Goal: Task Accomplishment & Management: Use online tool/utility

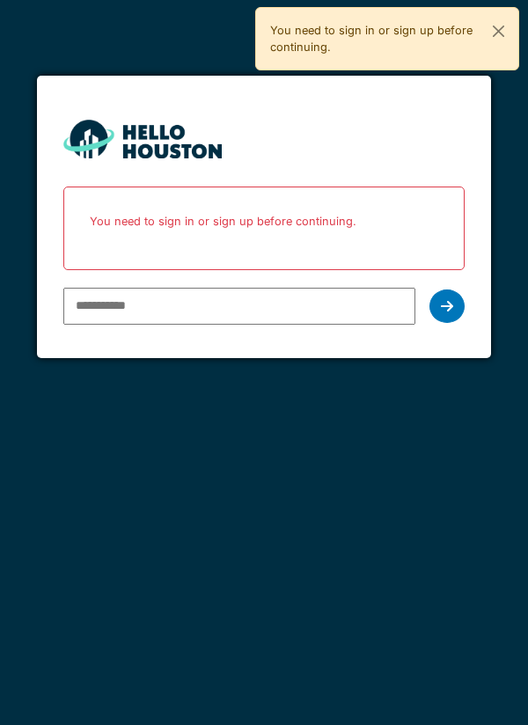
type input "**********"
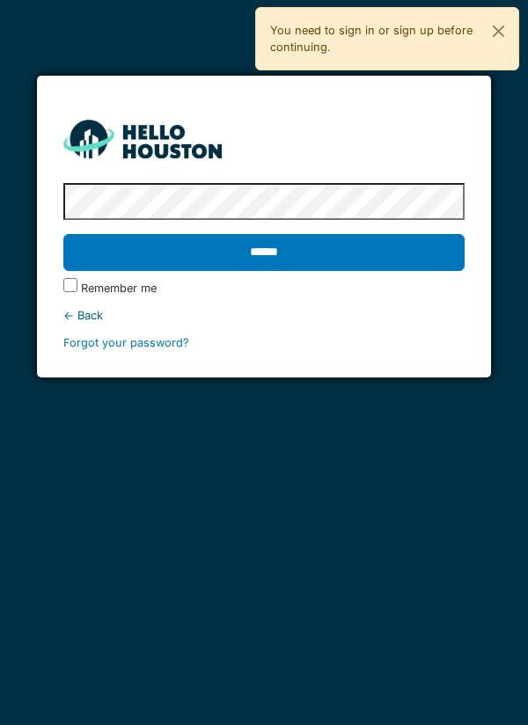
click at [324, 261] on input "******" at bounding box center [264, 252] width 402 height 37
click at [300, 254] on input "******" at bounding box center [264, 252] width 402 height 37
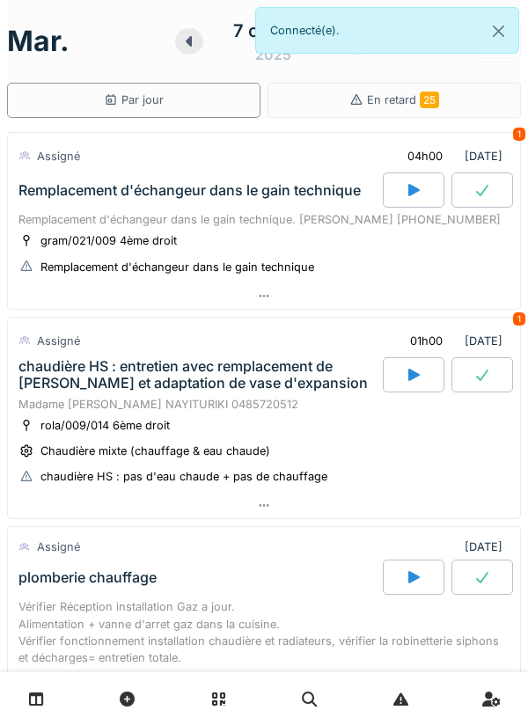
click at [317, 133] on div "Assigné 04h00 07/10/2025 1" at bounding box center [264, 153] width 512 height 40
click at [120, 204] on div "Remplacement d'échangeur dans le gain technique" at bounding box center [199, 189] width 368 height 35
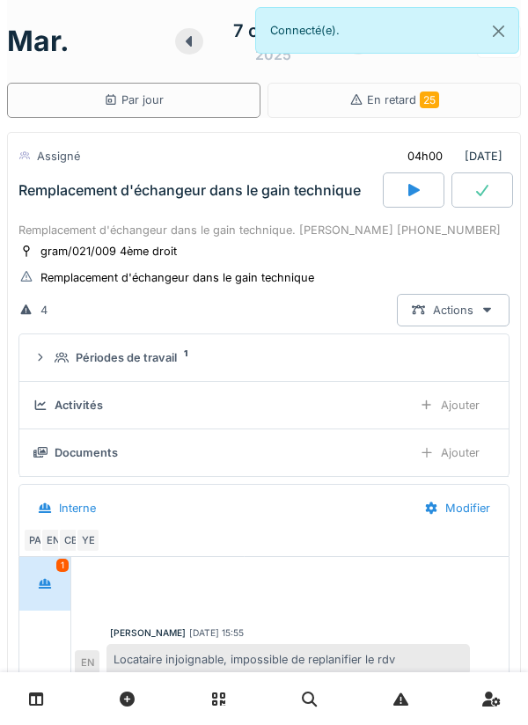
click at [139, 356] on div "Périodes de travail" at bounding box center [126, 357] width 101 height 17
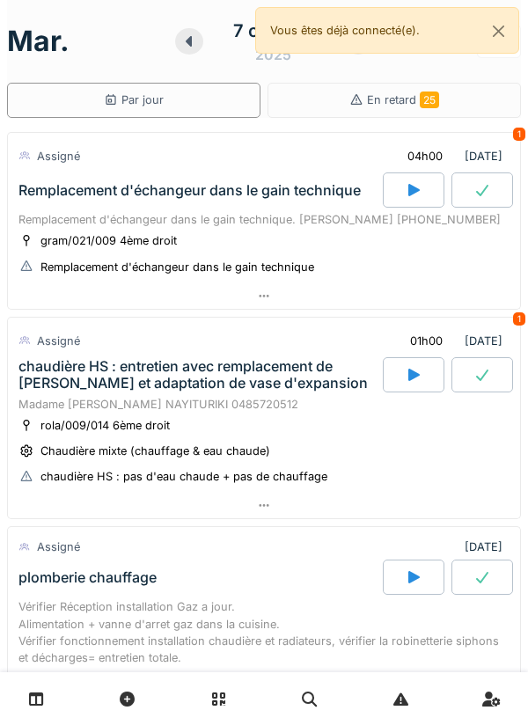
click at [173, 235] on div "gram/021/009 4ème droit" at bounding box center [108, 240] width 136 height 17
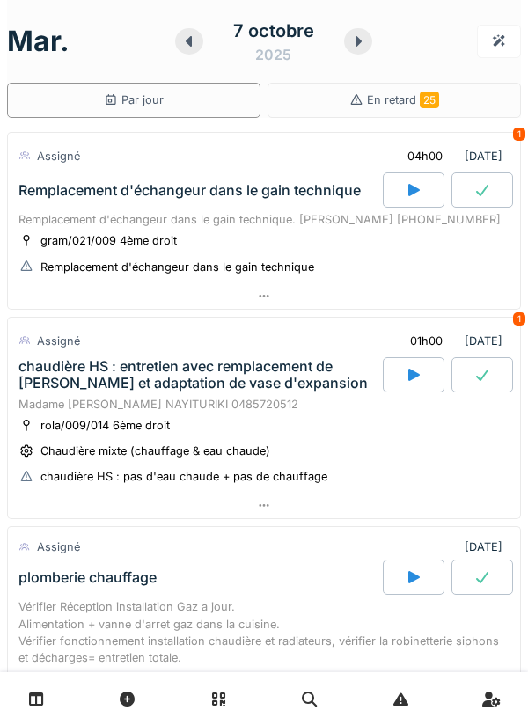
click at [100, 514] on div at bounding box center [264, 506] width 512 height 26
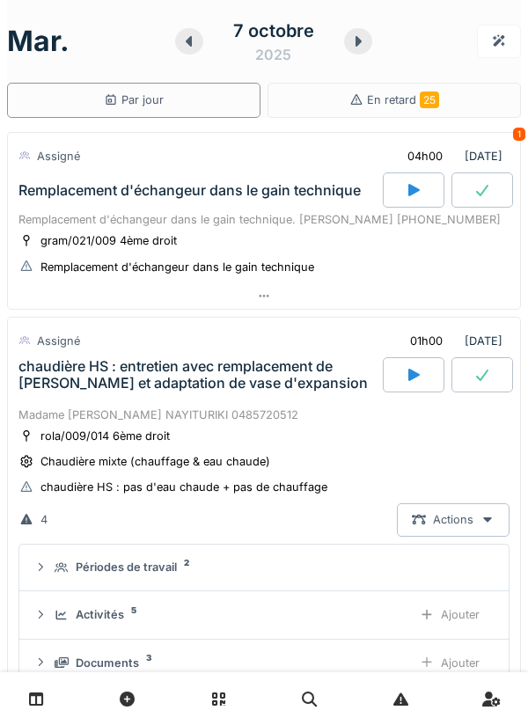
click at [262, 259] on div "Remplacement d'échangeur dans le gain technique" at bounding box center [177, 267] width 274 height 17
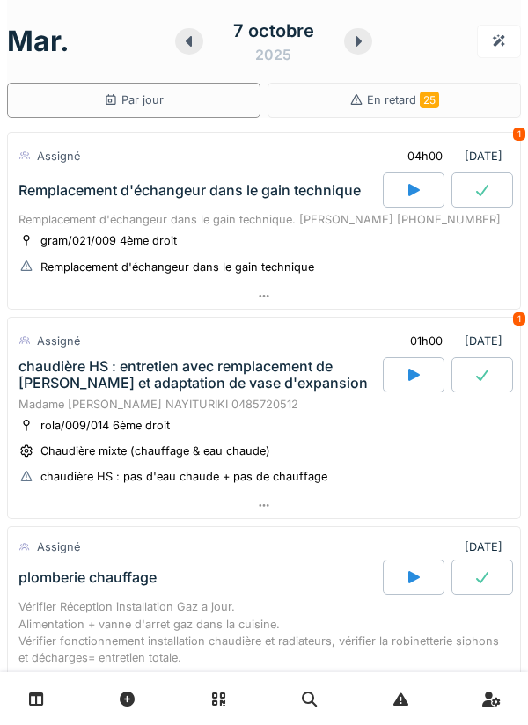
click at [171, 225] on div "Remplacement d'échangeur dans le gain technique. [PERSON_NAME] [PHONE_NUMBER]" at bounding box center [263, 219] width 491 height 17
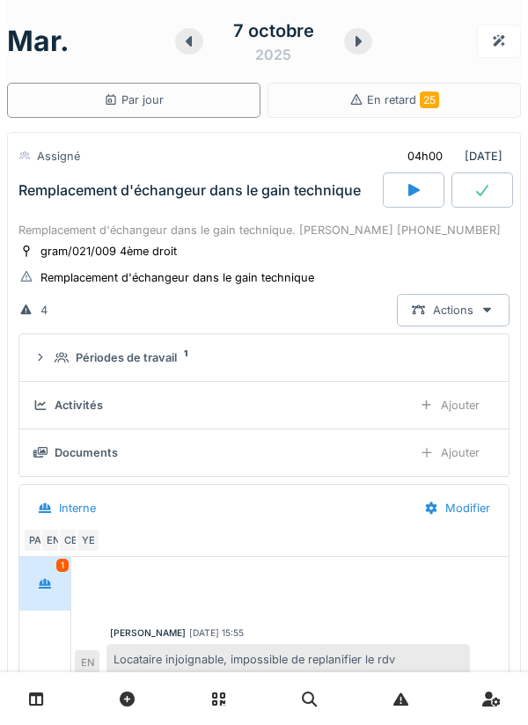
scroll to position [62, 0]
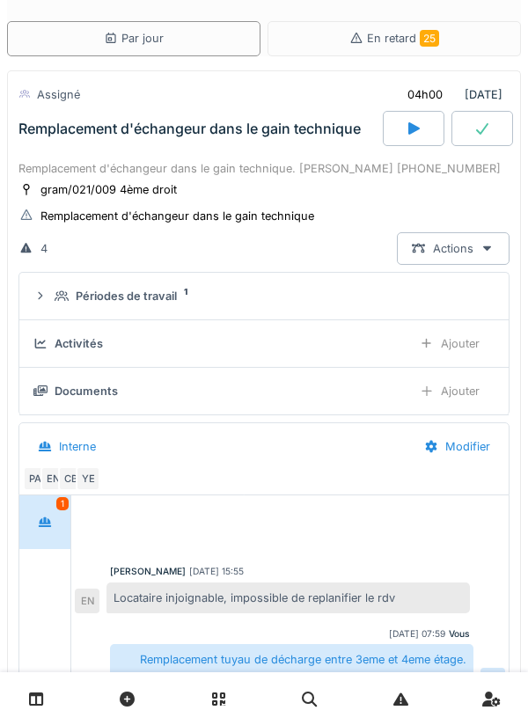
click at [87, 384] on div "Documents" at bounding box center [86, 391] width 63 height 17
click at [51, 399] on div "Documents" at bounding box center [215, 391] width 364 height 17
click at [106, 389] on div "Documents" at bounding box center [86, 391] width 63 height 17
click at [147, 392] on div "Documents" at bounding box center [215, 391] width 364 height 17
click at [91, 394] on div "Documents" at bounding box center [86, 391] width 63 height 17
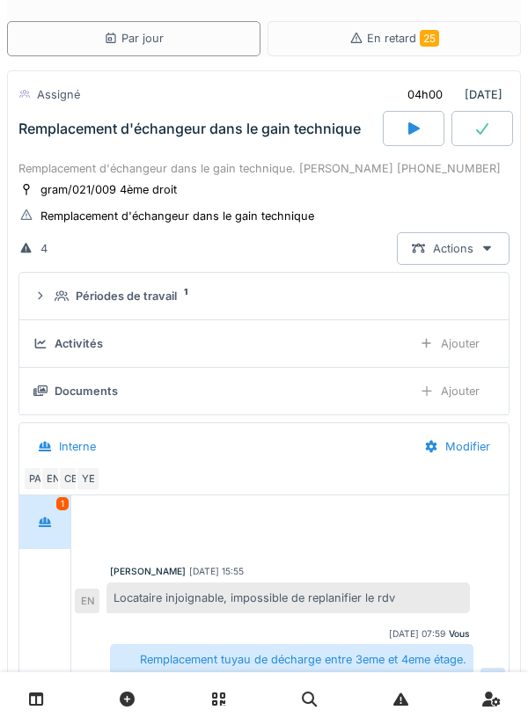
click at [101, 396] on div "Documents" at bounding box center [86, 391] width 63 height 17
click at [92, 481] on div "YE" at bounding box center [88, 478] width 25 height 25
click at [250, 466] on div "Interne" at bounding box center [216, 447] width 386 height 40
click at [97, 478] on div "YE" at bounding box center [88, 478] width 25 height 25
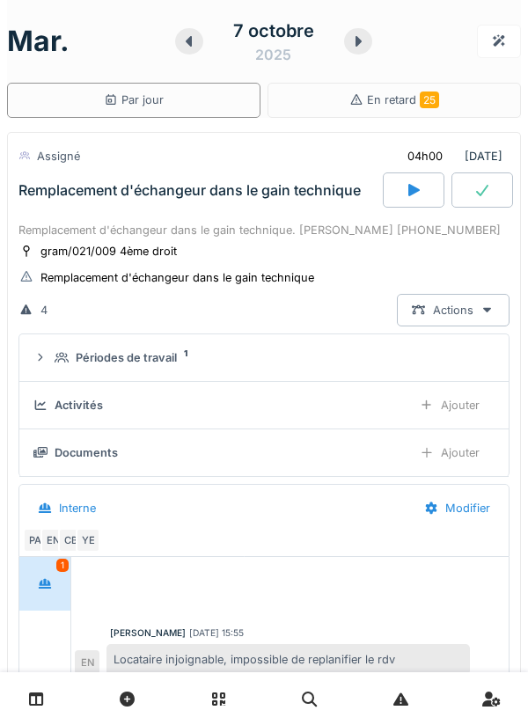
click at [514, 522] on div "Remplacement d'échangeur dans le gain technique. Mme CENTENO 0486.67.05.21 gram…" at bounding box center [264, 520] width 514 height 605
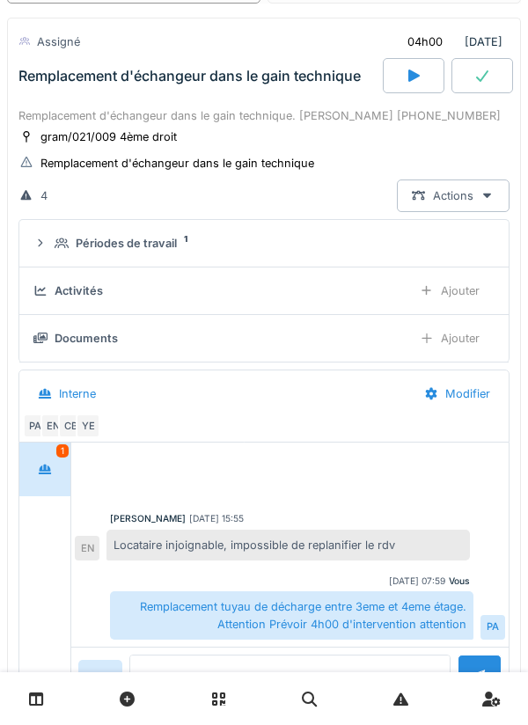
scroll to position [108, 0]
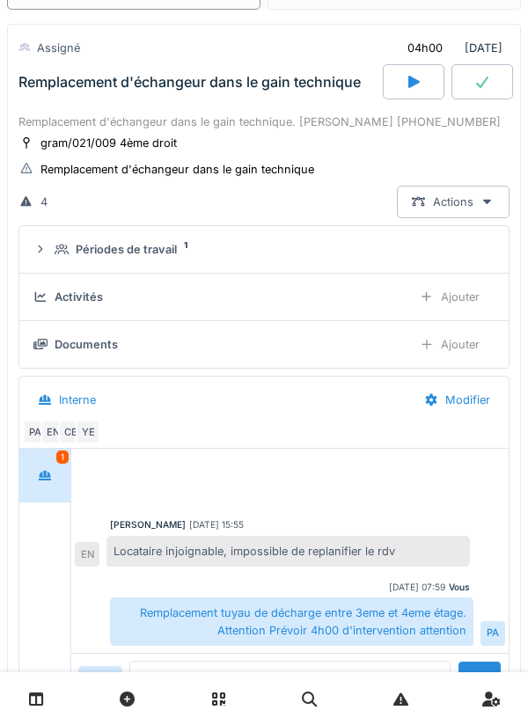
click at [85, 345] on div "Documents" at bounding box center [86, 344] width 63 height 17
click at [69, 332] on div "Documents Ajouter" at bounding box center [263, 344] width 461 height 33
click at [72, 350] on div "Documents" at bounding box center [86, 344] width 63 height 17
click at [50, 408] on div "Interne" at bounding box center [67, 399] width 88 height 33
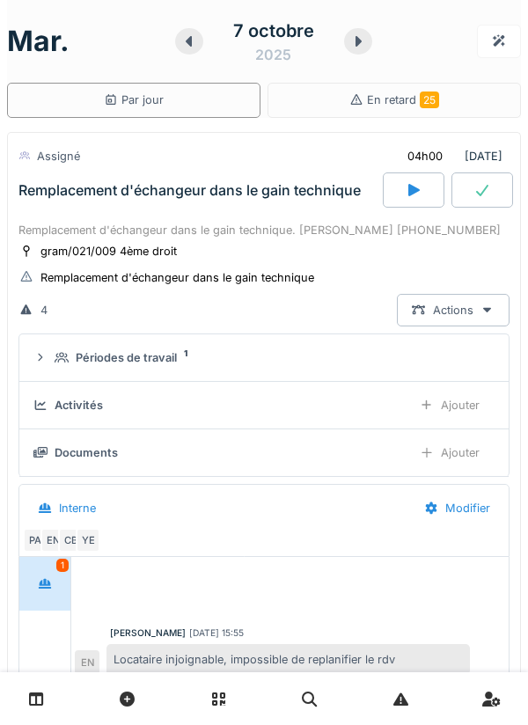
click at [407, 102] on span "En retard 25" at bounding box center [403, 99] width 72 height 13
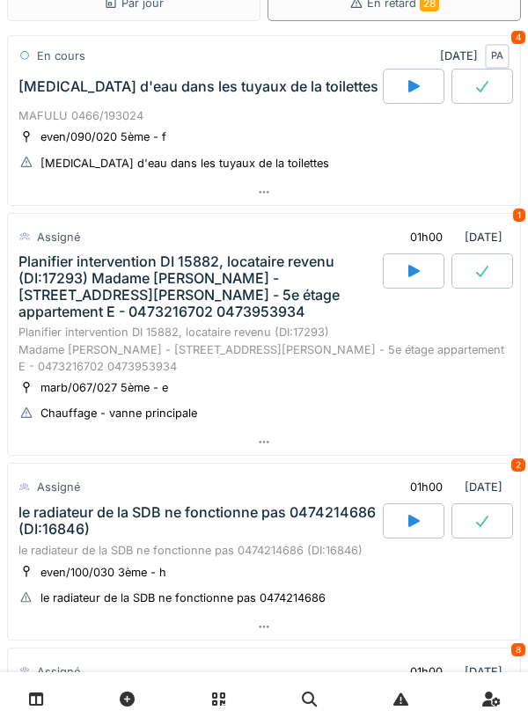
scroll to position [37, 0]
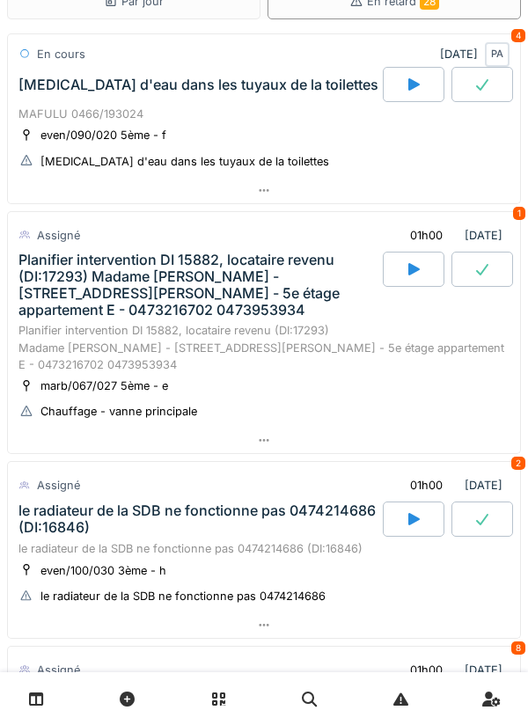
click at [232, 279] on div "Planifier intervention DI 15882, locataire revenu (DI:17293) Madame Nadia GUERN…" at bounding box center [198, 286] width 361 height 68
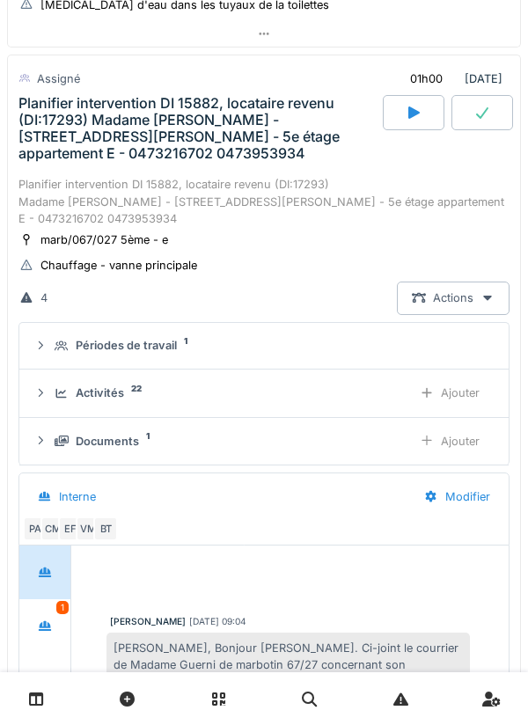
scroll to position [242, 0]
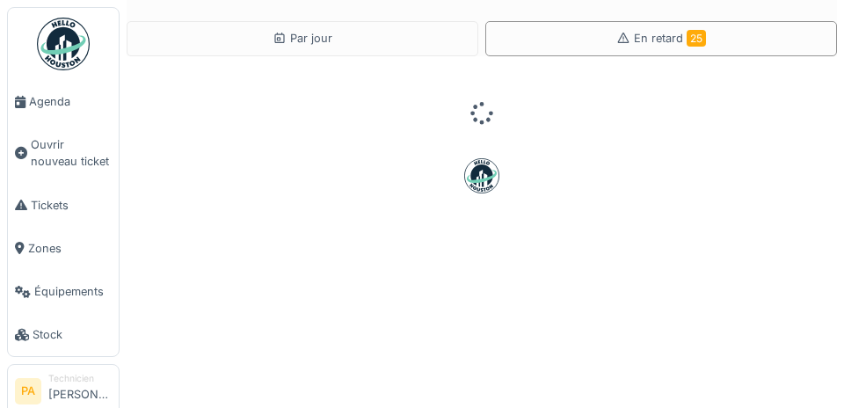
click at [50, 106] on span "Agenda" at bounding box center [70, 101] width 83 height 17
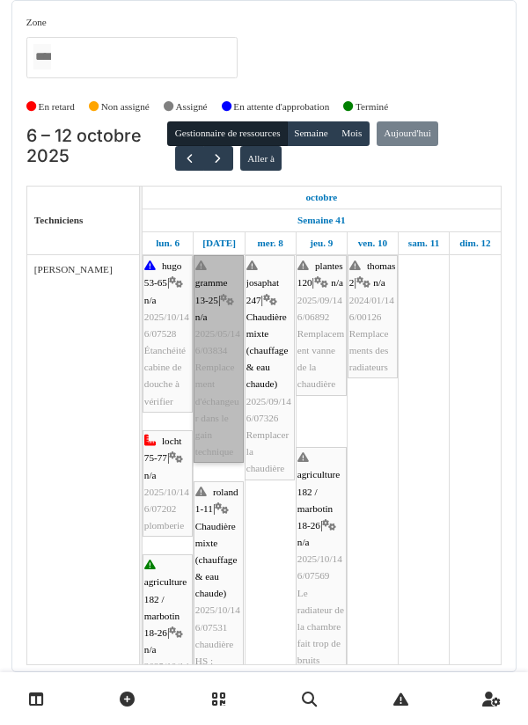
click at [236, 309] on link "gramme 13-25 | n/a 2025/05/146/03834 Remplacement d'échangeur dans le gain tech…" at bounding box center [218, 359] width 50 height 208
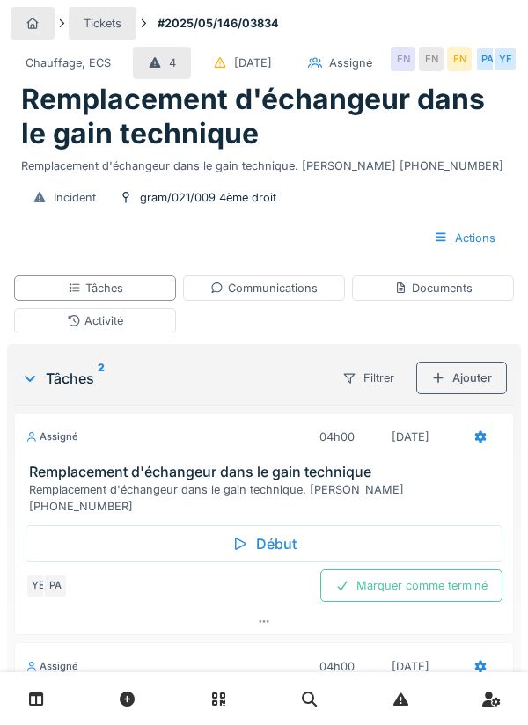
click at [325, 558] on div "Début" at bounding box center [264, 543] width 477 height 37
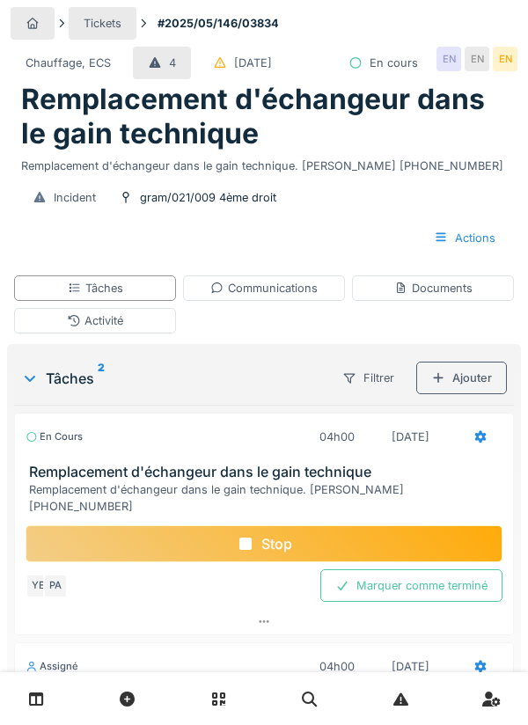
click at [465, 371] on div "Ajouter" at bounding box center [461, 377] width 91 height 33
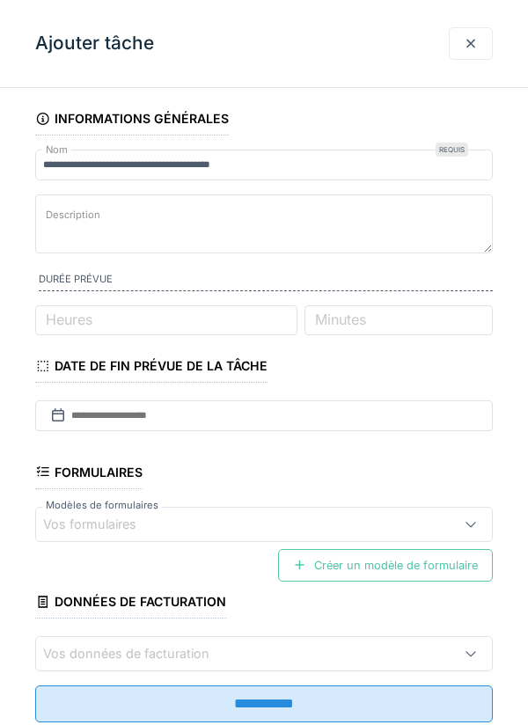
click at [471, 44] on div at bounding box center [470, 43] width 14 height 17
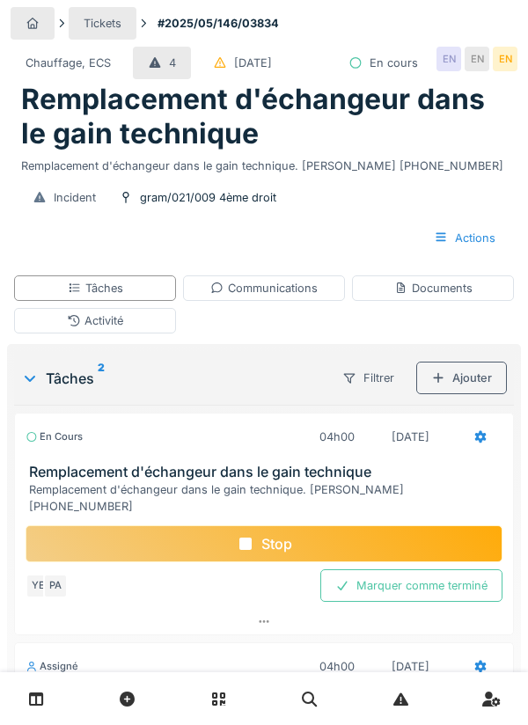
click at [143, 288] on div "Tâches" at bounding box center [95, 288] width 162 height 26
click at [150, 323] on div "Activité" at bounding box center [95, 321] width 162 height 26
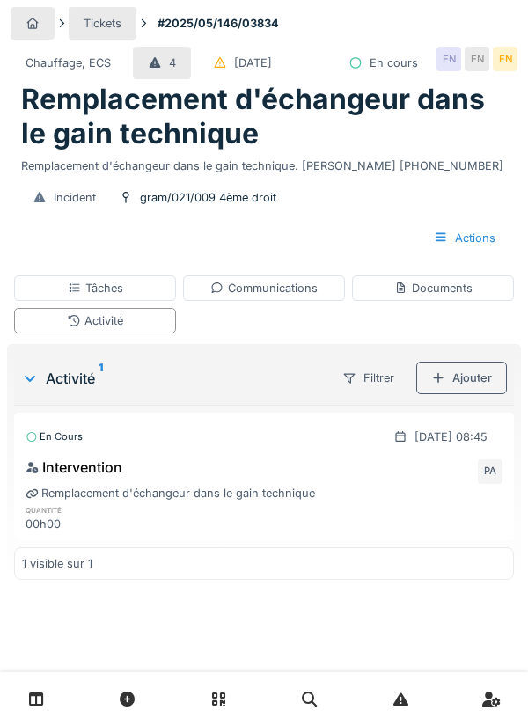
click at [469, 370] on div "Ajouter" at bounding box center [461, 377] width 91 height 33
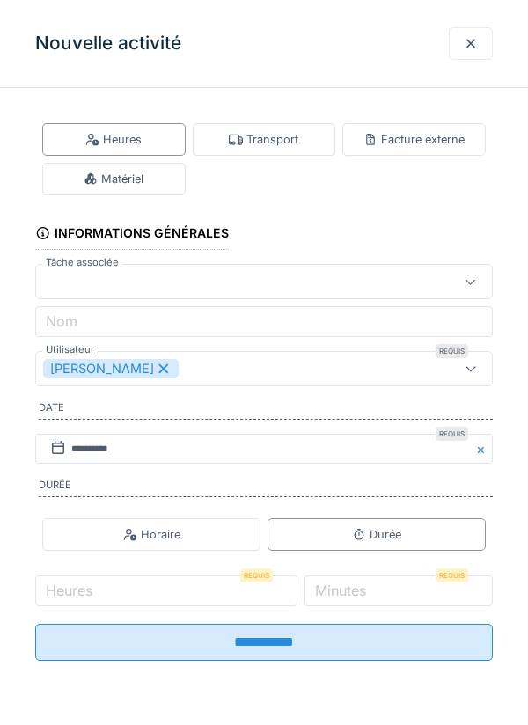
click at [281, 138] on div "Transport" at bounding box center [263, 139] width 69 height 17
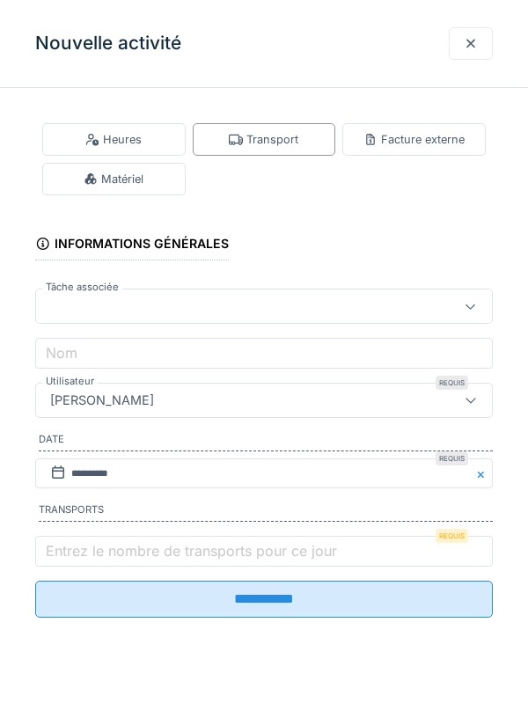
click at [98, 597] on input "**********" at bounding box center [263, 598] width 457 height 37
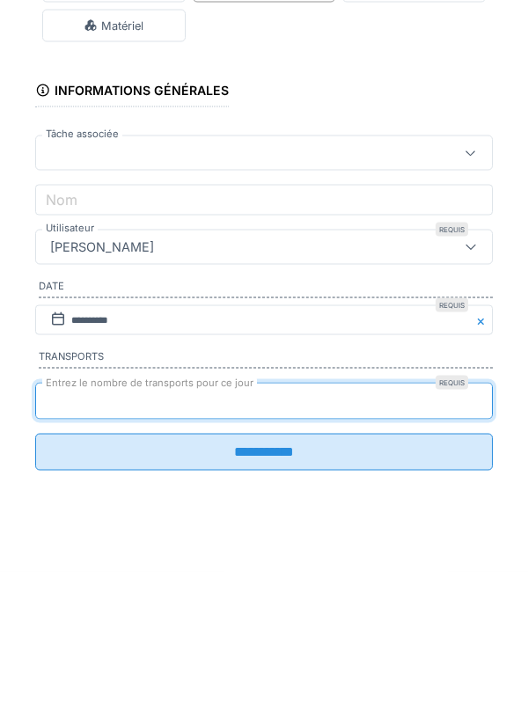
type input "*"
click at [35, 587] on input "**********" at bounding box center [263, 605] width 457 height 37
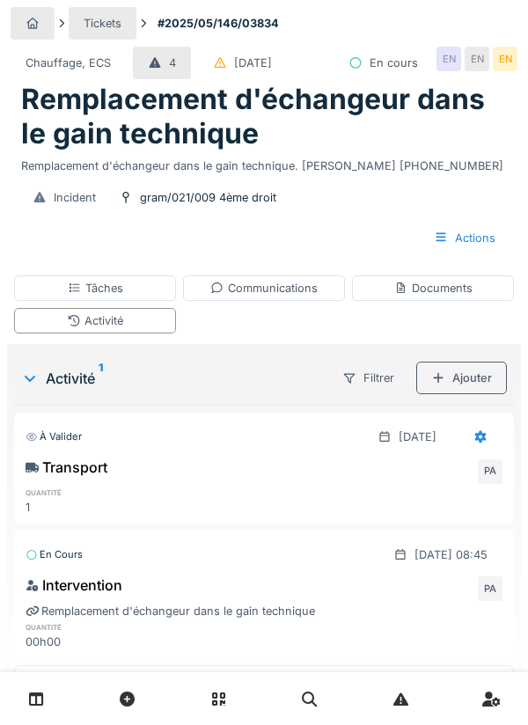
click at [238, 237] on div "Actions" at bounding box center [264, 238] width 493 height 33
click at [212, 230] on div "Actions" at bounding box center [264, 238] width 493 height 33
click at [355, 199] on div "Incident gram/021/009 4ème droit" at bounding box center [264, 197] width 493 height 33
click at [211, 203] on div "gram/021/009 4ème droit" at bounding box center [208, 197] width 136 height 17
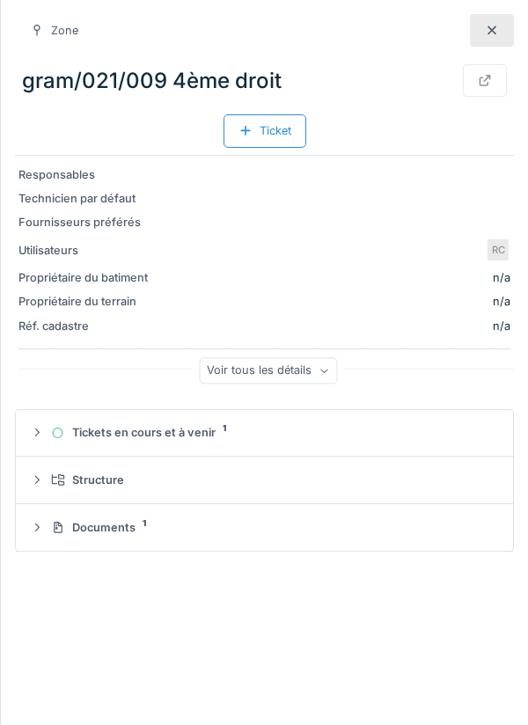
click at [208, 129] on div "gram/021/009 4ème droit Ticket" at bounding box center [264, 100] width 499 height 100
click at [264, 206] on div "Technicien par défaut" at bounding box center [264, 198] width 492 height 17
click at [500, 36] on div at bounding box center [492, 30] width 44 height 33
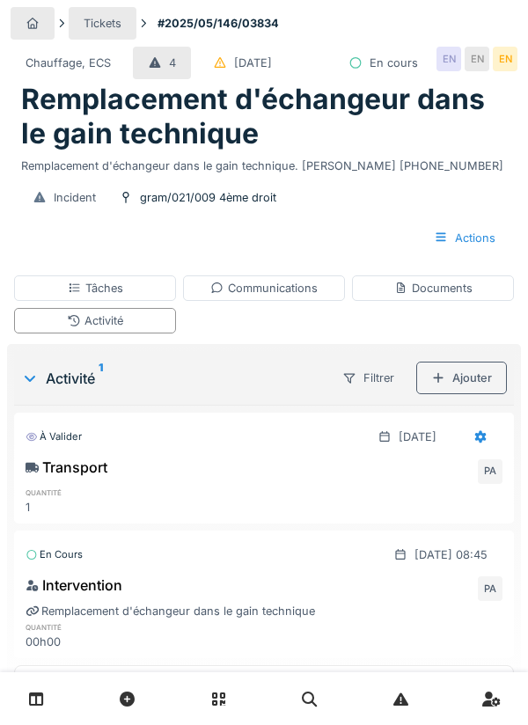
click at [477, 238] on div "Actions" at bounding box center [464, 238] width 91 height 33
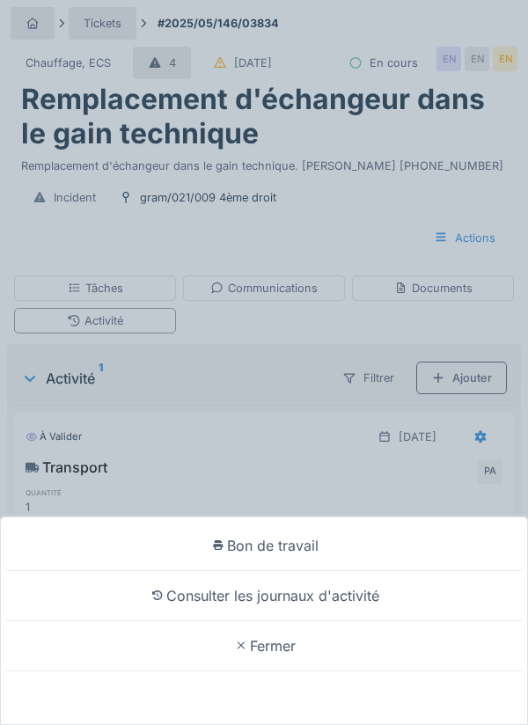
click at [288, 416] on div "Bon de travail Consulter les journaux d'activité Fermer" at bounding box center [264, 362] width 528 height 725
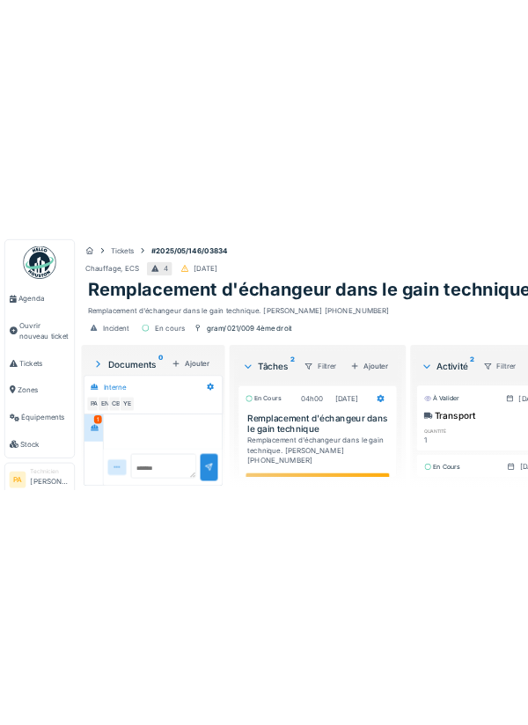
scroll to position [205, 0]
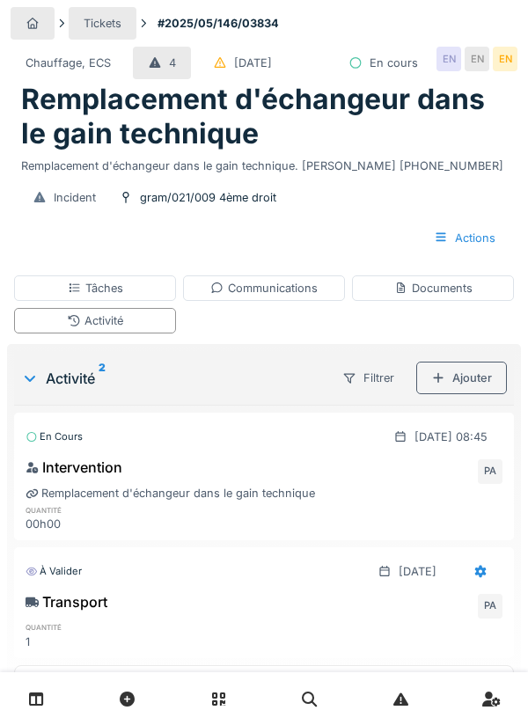
click at [297, 286] on div "Communications" at bounding box center [263, 288] width 107 height 17
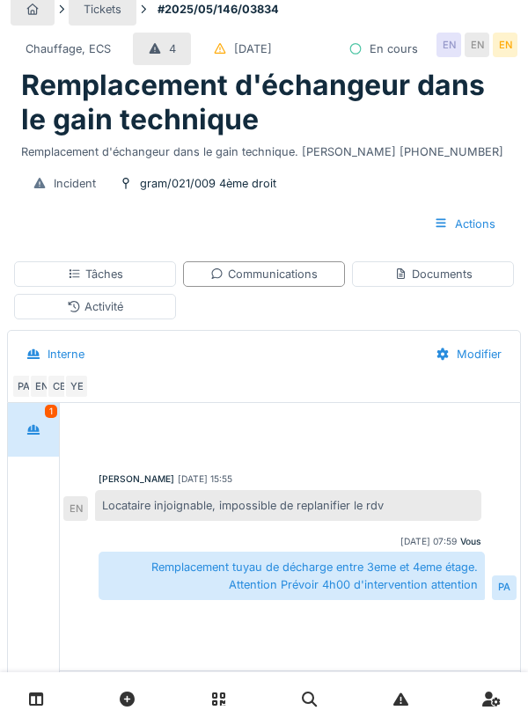
scroll to position [0, 0]
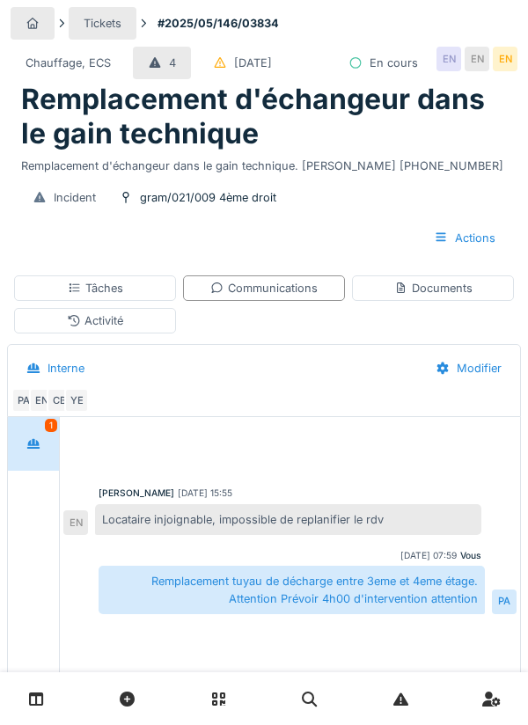
click at [84, 399] on div "YE" at bounding box center [76, 400] width 25 height 25
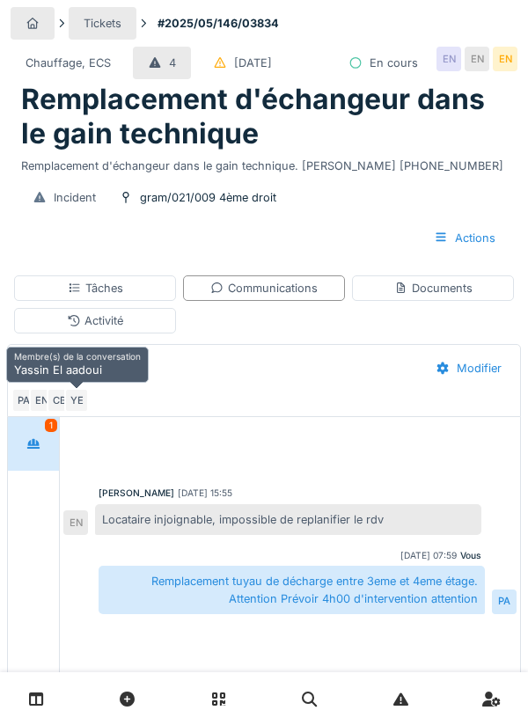
click at [320, 390] on div "PA EN CB YE" at bounding box center [260, 400] width 498 height 25
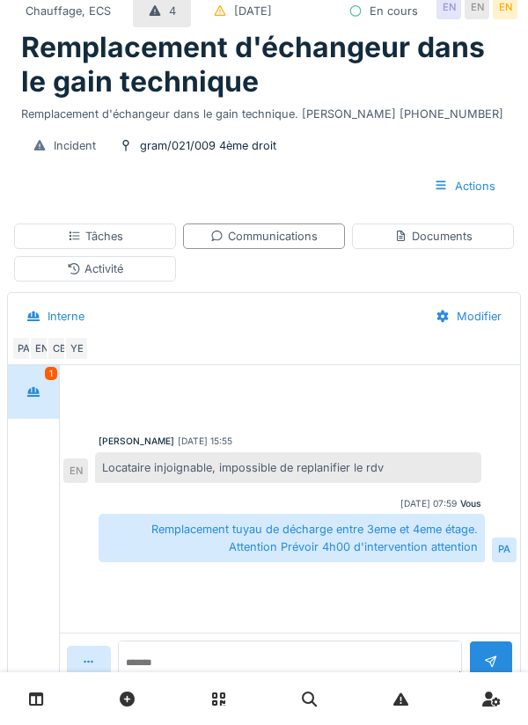
scroll to position [22, 0]
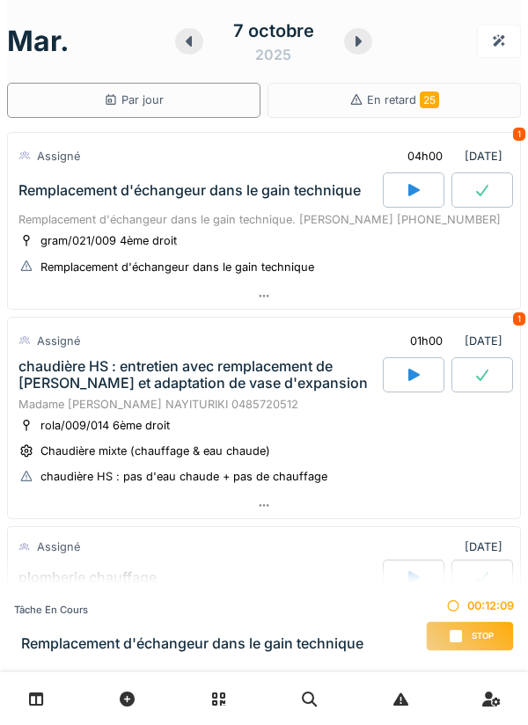
click at [412, 106] on div "En retard 25" at bounding box center [394, 99] width 90 height 17
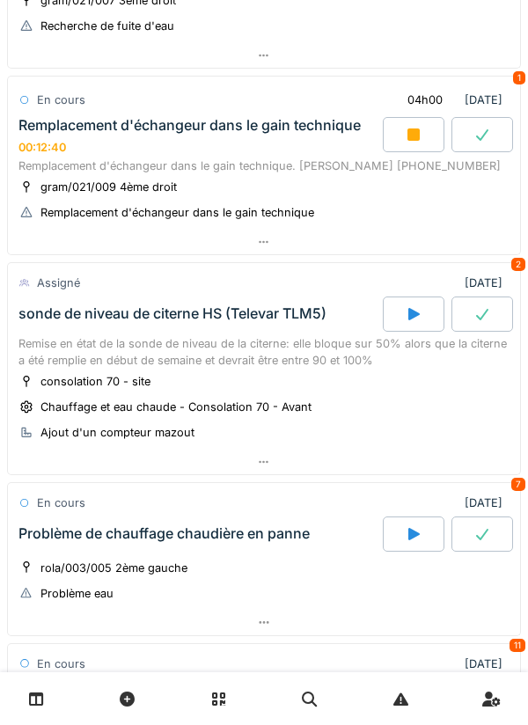
scroll to position [2335, 0]
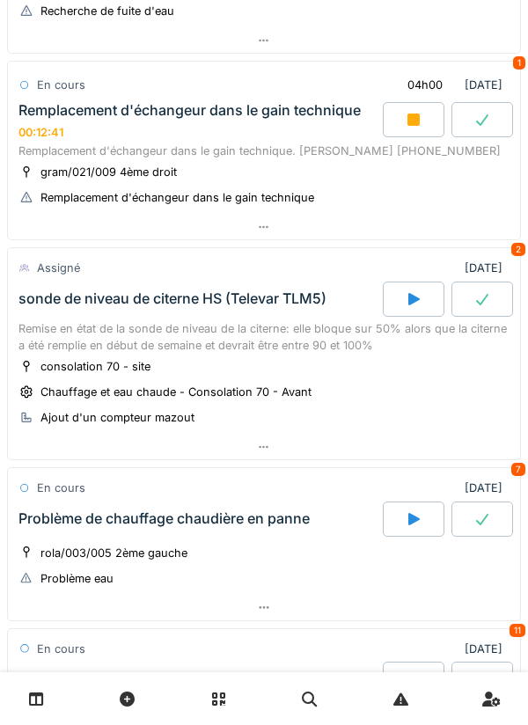
click at [408, 230] on div at bounding box center [264, 228] width 512 height 26
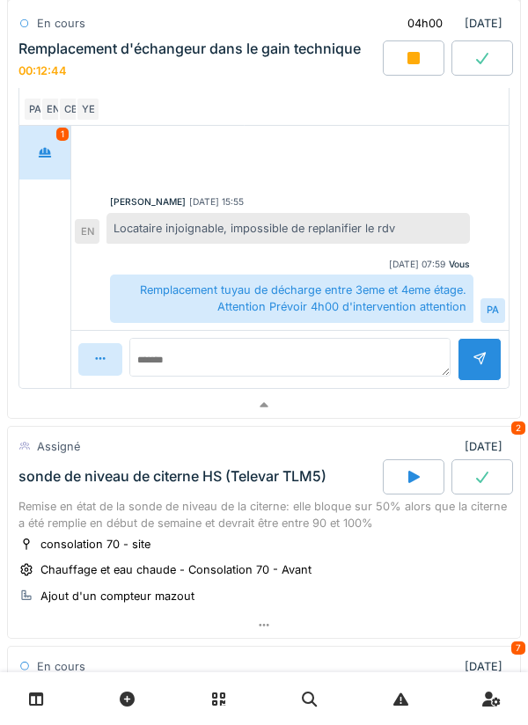
click at [355, 409] on div at bounding box center [264, 405] width 512 height 26
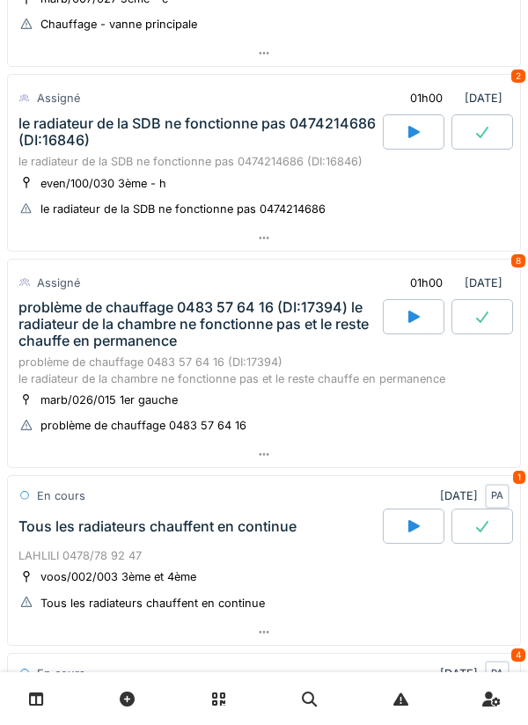
scroll to position [0, 0]
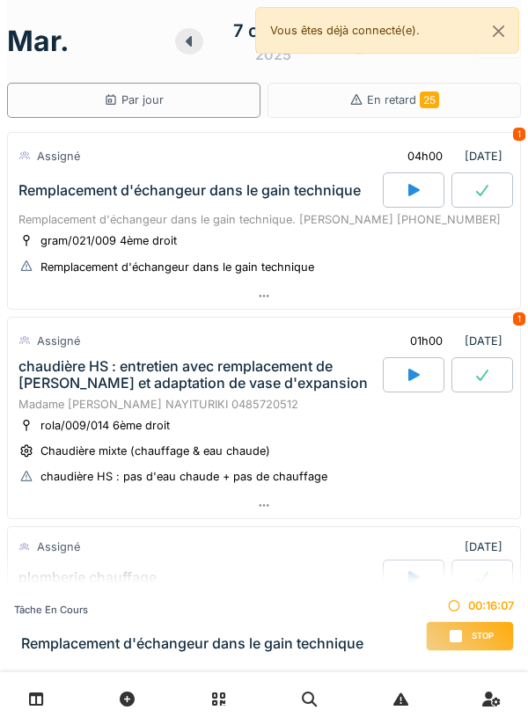
click at [272, 226] on div "Remplacement d'échangeur dans le gain technique. Mme CENTENO 0486.67.05.21" at bounding box center [263, 219] width 491 height 17
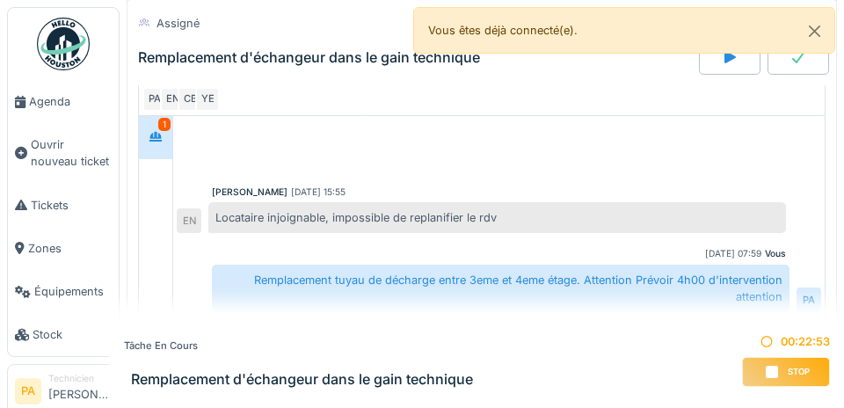
scroll to position [416, 0]
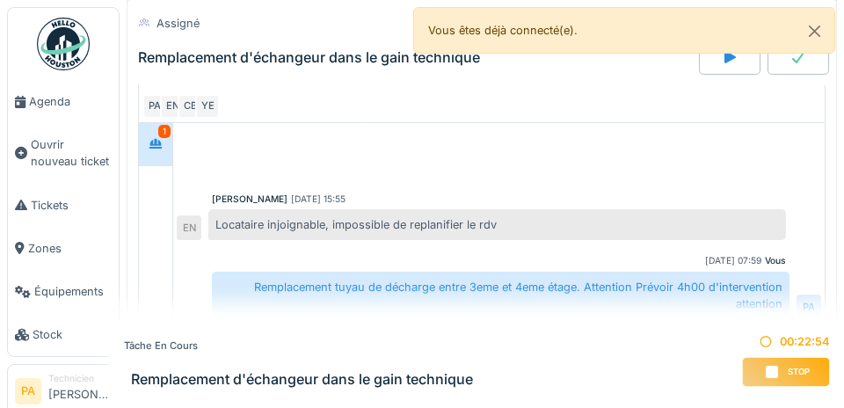
click at [68, 103] on span "Agenda" at bounding box center [70, 101] width 83 height 17
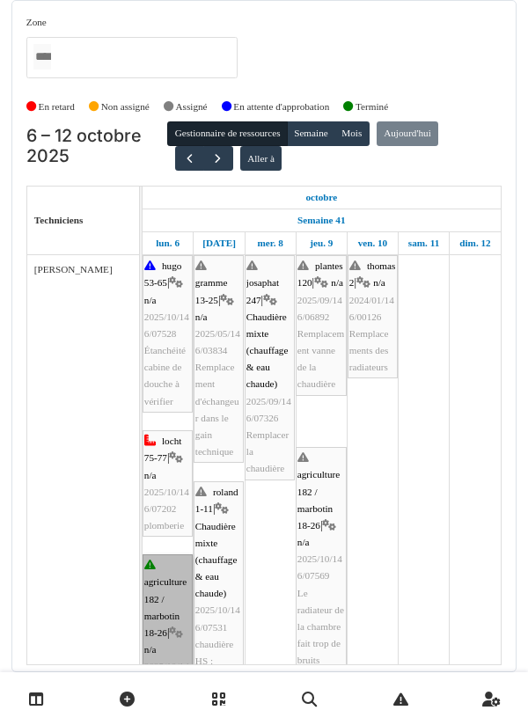
click at [175, 598] on link "agriculture 182 / marbotin 18-26 | n/a 2025/10/146/07529 Robinet cuisine qui co…" at bounding box center [167, 649] width 50 height 191
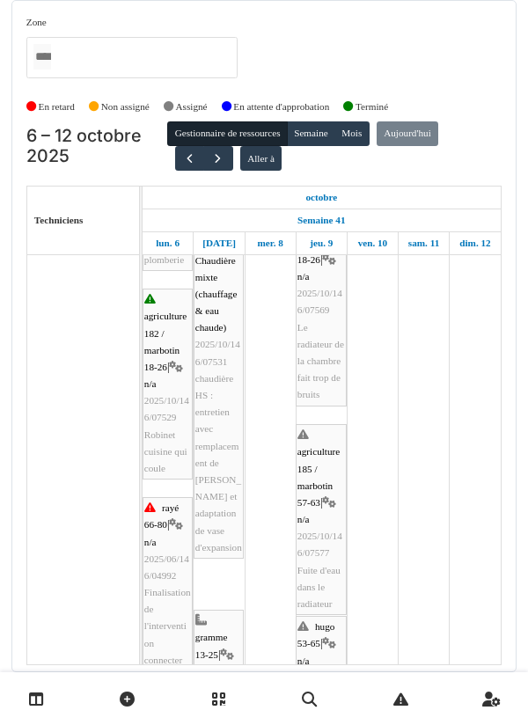
scroll to position [266, 0]
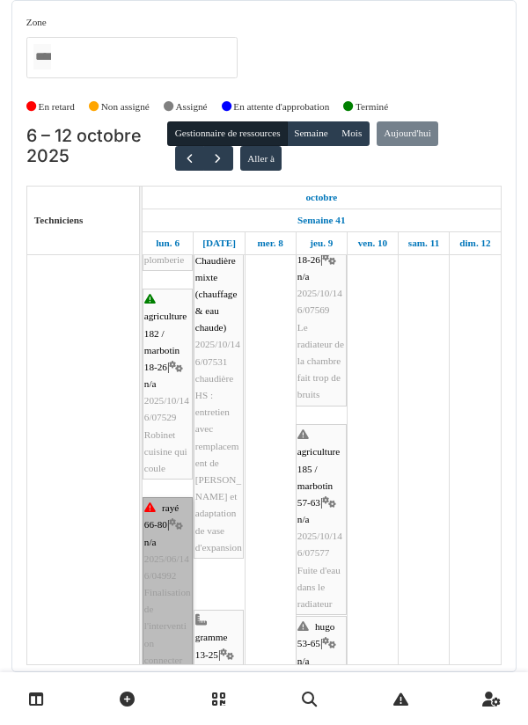
click at [172, 525] on link "rayé 66-80 | n/a 2025/06/146/04992 Finalisation de l'intervention connecter le …" at bounding box center [167, 609] width 50 height 224
